Goal: Find specific page/section: Find specific page/section

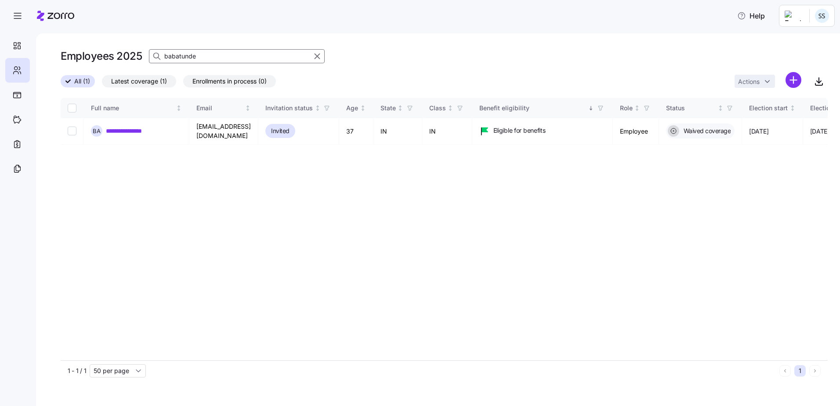
drag, startPoint x: 0, startPoint y: 0, endPoint x: -253, endPoint y: -10, distance: 253.6
click at [0, 0] on html "**********" at bounding box center [420, 200] width 840 height 400
type input "[PERSON_NAME]"
